Goal: Information Seeking & Learning: Learn about a topic

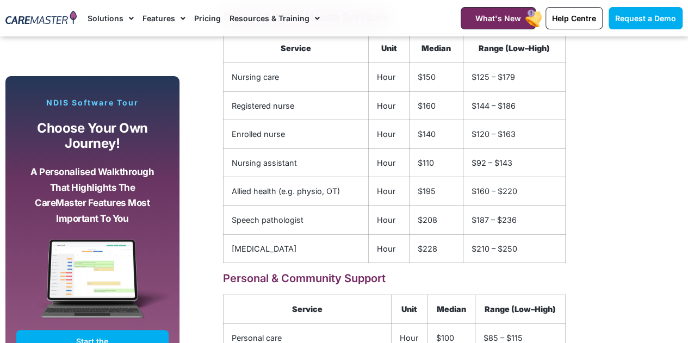
scroll to position [1523, 0]
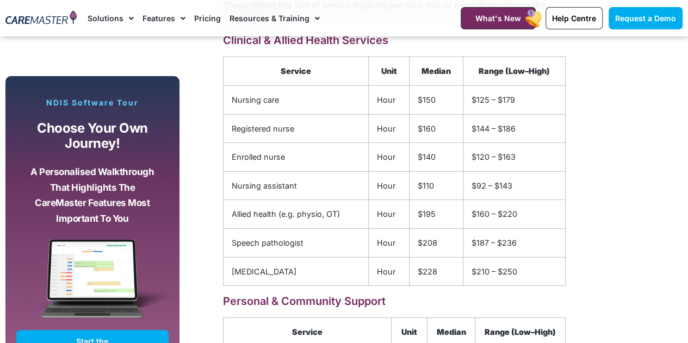
click at [411, 217] on td "$195" at bounding box center [437, 214] width 54 height 29
